Goal: Navigation & Orientation: Find specific page/section

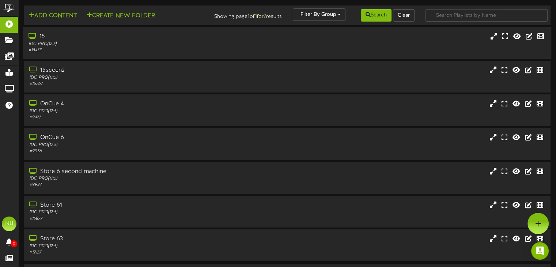
click at [50, 46] on div "IDC PRO ( 12:5 )" at bounding box center [132, 44] width 209 height 6
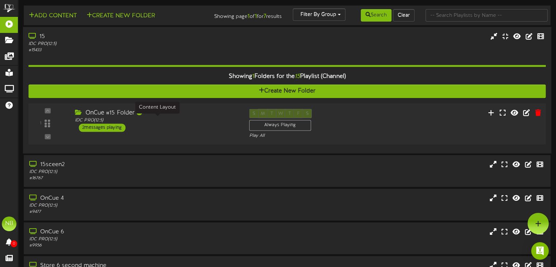
click at [131, 117] on div "IDC PRO ( 12:5 )" at bounding box center [156, 120] width 163 height 6
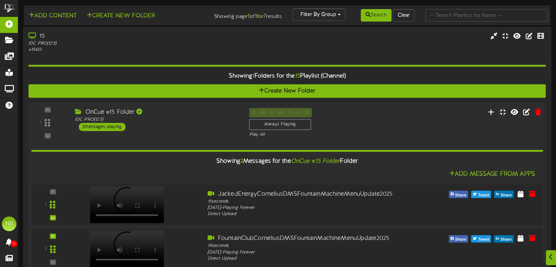
scroll to position [106, 0]
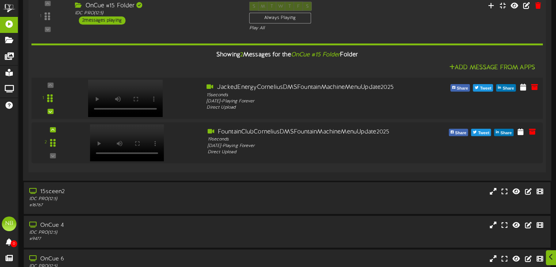
click at [195, 102] on div at bounding box center [136, 96] width 129 height 26
